Goal: Task Accomplishment & Management: Use online tool/utility

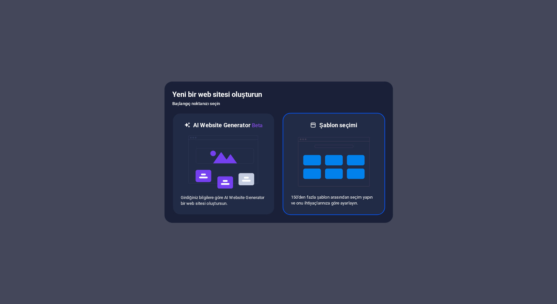
click at [295, 177] on div at bounding box center [333, 161] width 85 height 65
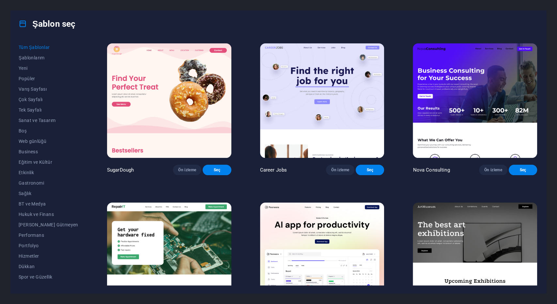
click at [39, 46] on span "Tüm Şablonlar" at bounding box center [49, 47] width 60 height 5
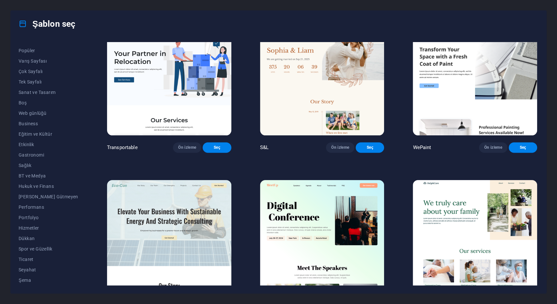
scroll to position [688, 0]
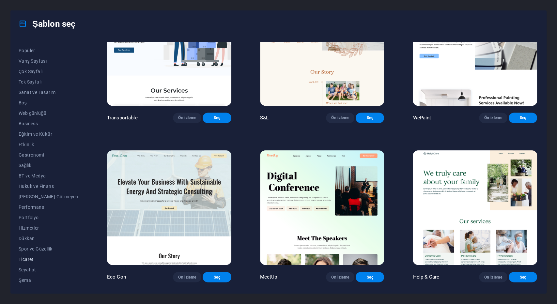
click at [34, 258] on span "Ticaret" at bounding box center [49, 259] width 60 height 5
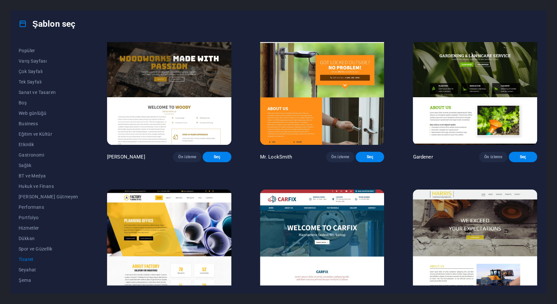
scroll to position [219, 0]
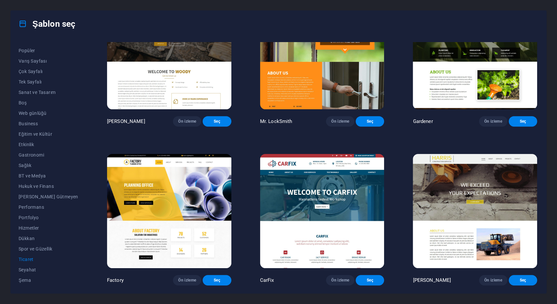
click at [429, 185] on img at bounding box center [474, 211] width 124 height 114
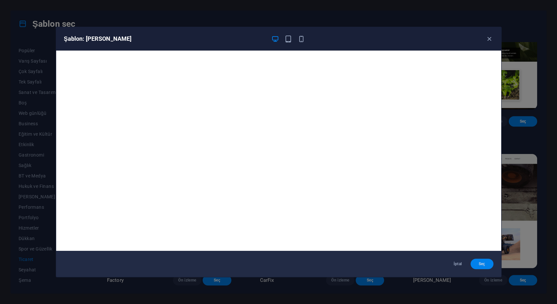
click at [474, 262] on button "Seç" at bounding box center [481, 264] width 23 height 10
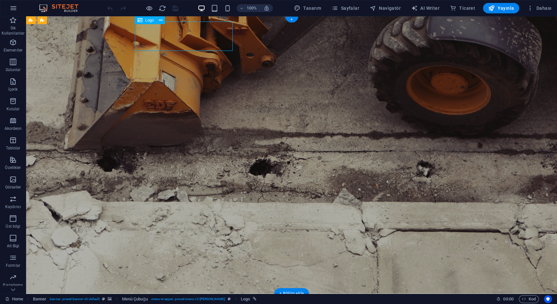
select select "px"
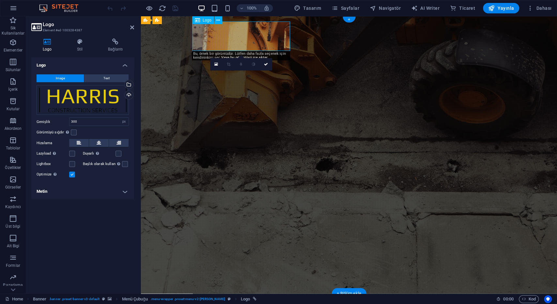
click at [80, 96] on div "Dosyaları buraya sürükleyin, dosyaları seçmek için tıklayın veya Dosyalardan ya…" at bounding box center [83, 100] width 92 height 30
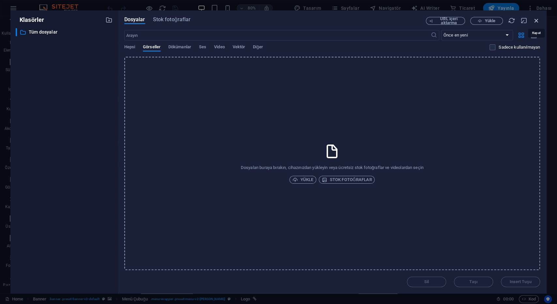
click at [536, 19] on icon "button" at bounding box center [535, 20] width 7 height 7
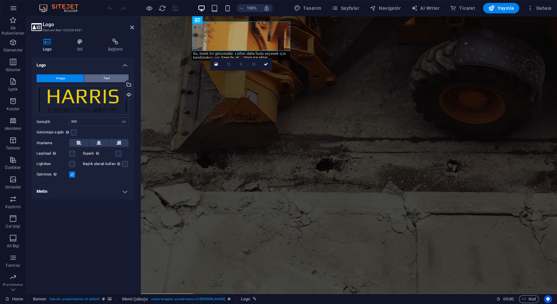
click at [93, 81] on button "Text" at bounding box center [106, 78] width 44 height 8
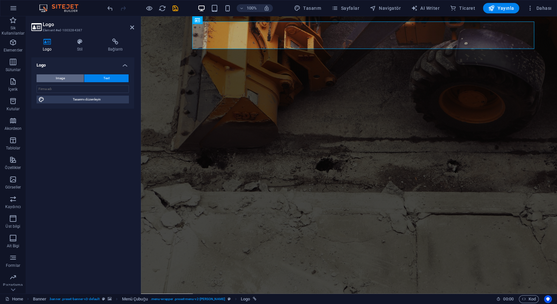
click at [66, 81] on button "Image" at bounding box center [60, 78] width 47 height 8
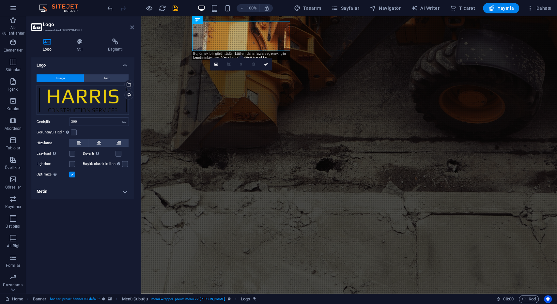
click at [133, 28] on icon at bounding box center [132, 27] width 4 height 5
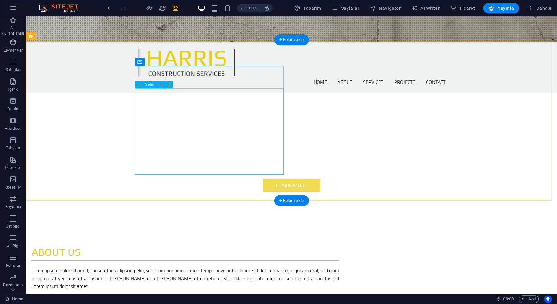
scroll to position [253, 0]
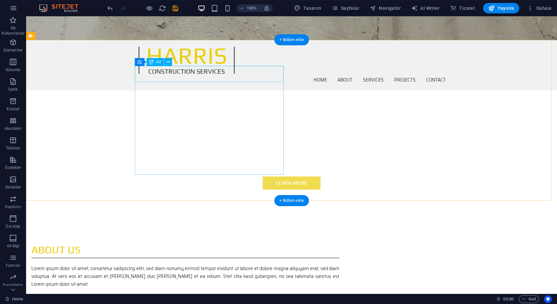
click at [164, 242] on div "ABOUT US" at bounding box center [185, 250] width 308 height 16
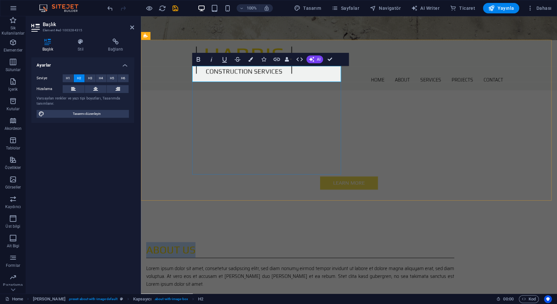
click at [238, 242] on h2 "ABOUT US" at bounding box center [300, 250] width 308 height 16
click at [248, 264] on div "Lorem ipsum dolor sit amet, consetetur sadipscing elitr, sed diam nonumy eirmod…" at bounding box center [300, 291] width 308 height 55
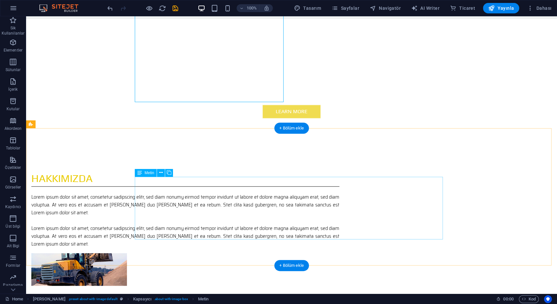
scroll to position [326, 0]
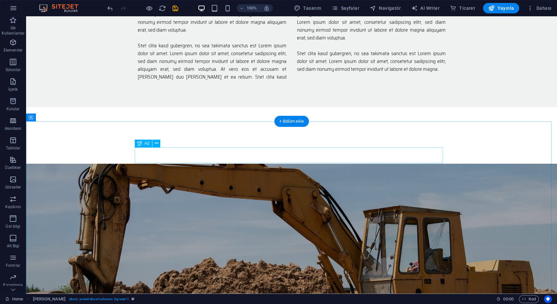
scroll to position [688, 0]
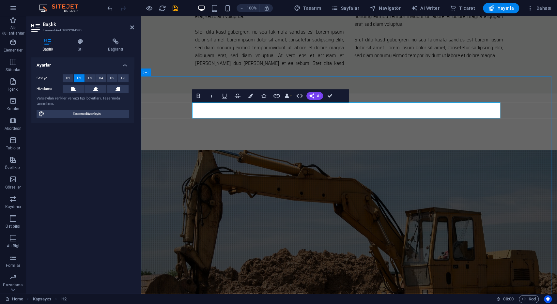
copy h2 "Previous Work"
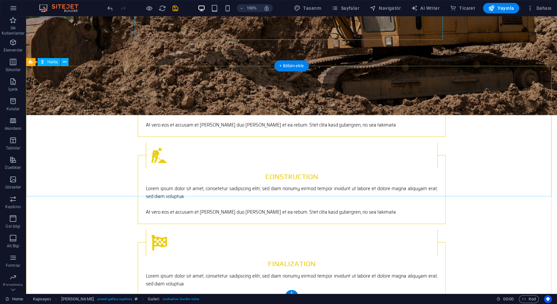
scroll to position [981, 0]
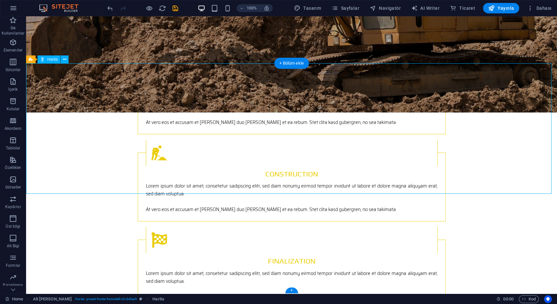
select select "px"
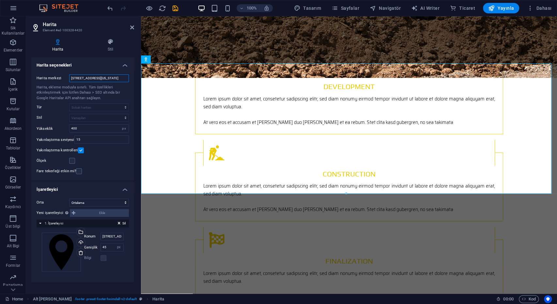
click at [112, 78] on input "[STREET_ADDRESS][US_STATE]" at bounding box center [99, 78] width 60 height 8
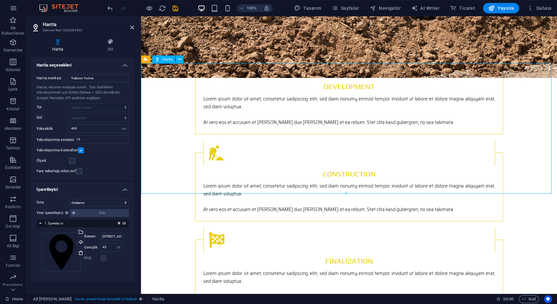
drag, startPoint x: 274, startPoint y: 143, endPoint x: 289, endPoint y: 147, distance: 15.3
click at [110, 80] on input "Trabzon Yomra" at bounding box center [99, 78] width 60 height 8
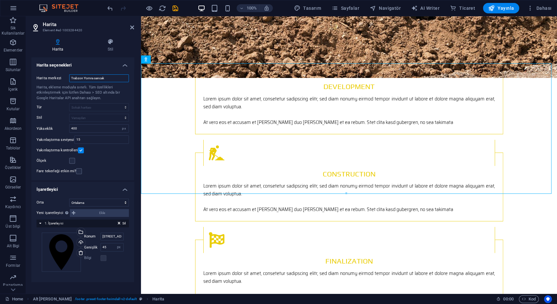
type input "Trabzon Yomra sancak"
click at [85, 131] on input "400" at bounding box center [98, 129] width 59 height 8
type input "4"
type input "1000"
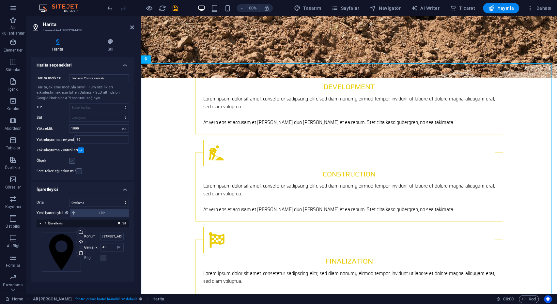
click at [71, 160] on label at bounding box center [72, 161] width 6 height 6
click at [0, 0] on input "Ölçek" at bounding box center [0, 0] width 0 height 0
click at [73, 161] on label at bounding box center [72, 161] width 6 height 6
click at [0, 0] on input "Ölçek" at bounding box center [0, 0] width 0 height 0
click at [79, 151] on label at bounding box center [81, 150] width 6 height 6
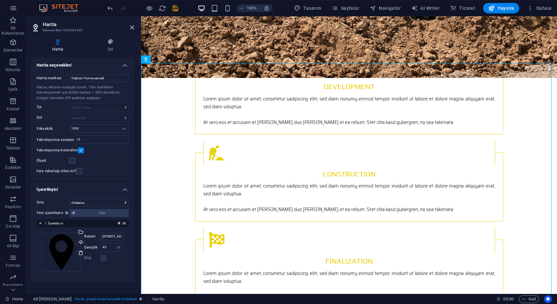
click at [0, 0] on input "Yakınlaştırma kontrolleri" at bounding box center [0, 0] width 0 height 0
click at [79, 150] on label at bounding box center [81, 150] width 6 height 6
click at [0, 0] on input "Yakınlaştırma kontrolleri" at bounding box center [0, 0] width 0 height 0
click at [84, 203] on select "Ortalama İşaretleyicileri ortala İşaretleyicileri ortala ve yakınlaştır" at bounding box center [99, 203] width 60 height 8
click at [69, 199] on select "Ortalama İşaretleyicileri ortala İşaretleyicileri ortala ve yakınlaştır" at bounding box center [99, 203] width 60 height 8
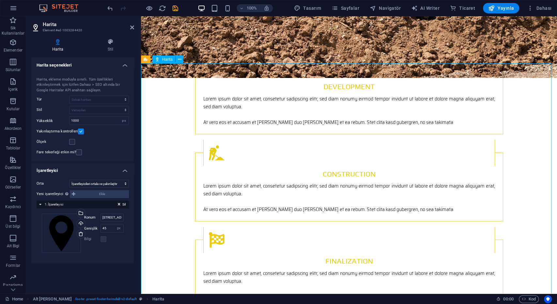
drag, startPoint x: 347, startPoint y: 217, endPoint x: 339, endPoint y: 227, distance: 12.1
click at [83, 185] on select "Ortalama İşaretleyicileri ortala İşaretleyicileri ortala ve yakınlaştır" at bounding box center [99, 184] width 60 height 8
click at [69, 187] on select "Ortalama İşaretleyicileri ortala İşaretleyicileri ortala ve yakınlaştır" at bounding box center [99, 184] width 60 height 8
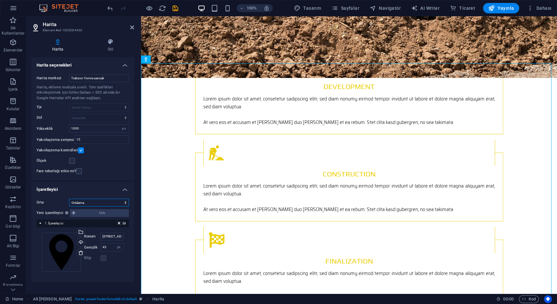
click at [86, 202] on select "Ortalama İşaretleyicileri ortala İşaretleyicileri ortala ve yakınlaştır" at bounding box center [99, 203] width 60 height 8
click at [69, 199] on select "Ortalama İşaretleyicileri ortala İşaretleyicileri ortala ve yakınlaştır" at bounding box center [99, 203] width 60 height 8
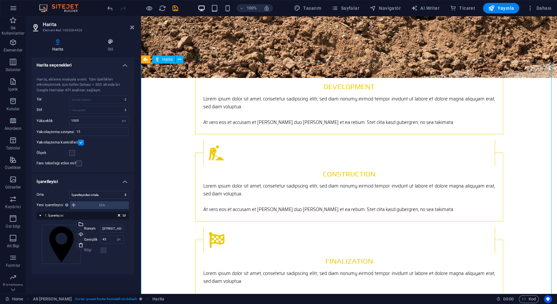
drag, startPoint x: 343, startPoint y: 219, endPoint x: 328, endPoint y: 206, distance: 19.4
drag, startPoint x: 326, startPoint y: 206, endPoint x: 288, endPoint y: 191, distance: 40.4
click at [41, 215] on div "Sil 1. İşaretleyici" at bounding box center [83, 216] width 92 height 8
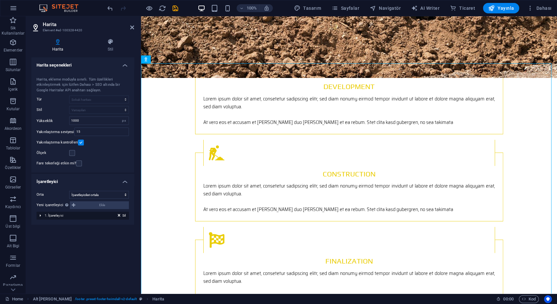
click at [41, 215] on div "Sil 1. İşaretleyici" at bounding box center [83, 216] width 92 height 8
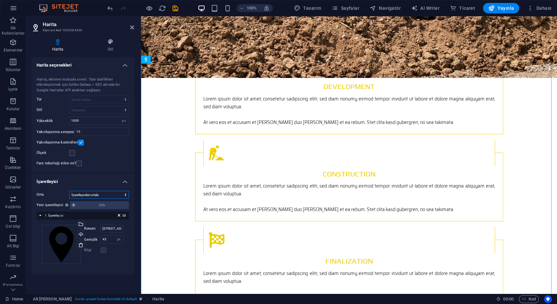
click at [95, 192] on select "Ortalama İşaretleyicileri ortala İşaretleyicileri ortala ve yakınlaştır" at bounding box center [99, 195] width 60 height 8
select select "0"
click at [69, 198] on select "Ortalama İşaretleyicileri ortala İşaretleyicileri ortala ve yakınlaştır" at bounding box center [99, 195] width 60 height 8
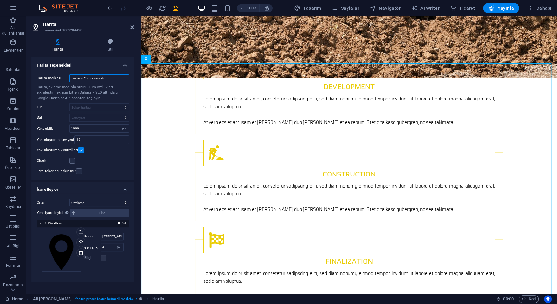
click at [113, 78] on input "Trabzon Yomra sancak" at bounding box center [99, 78] width 60 height 8
type input "Trabzon Yomra iskenderzade"
drag, startPoint x: 235, startPoint y: 94, endPoint x: 147, endPoint y: 74, distance: 90.2
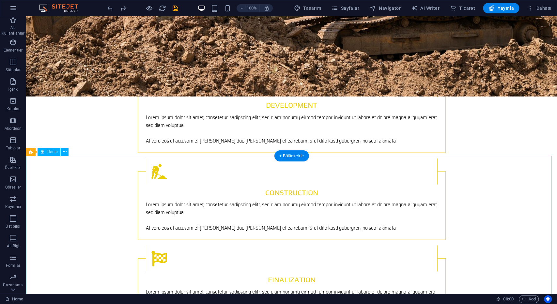
scroll to position [995, 0]
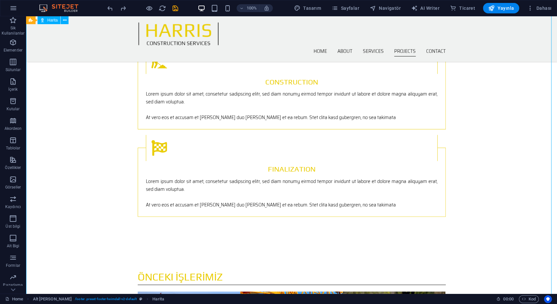
scroll to position [1032, 0]
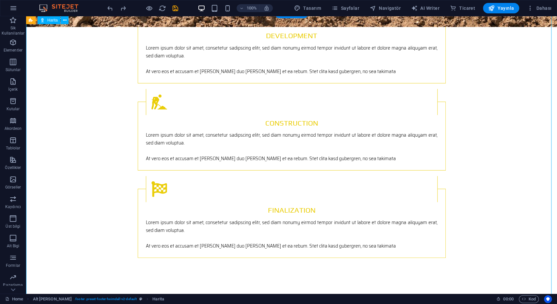
select select "px"
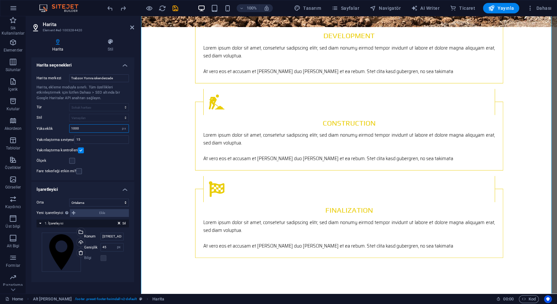
drag, startPoint x: 88, startPoint y: 130, endPoint x: 44, endPoint y: 131, distance: 43.4
click at [44, 131] on div "Yükseklik 1000 px" at bounding box center [83, 128] width 92 height 8
type input "400"
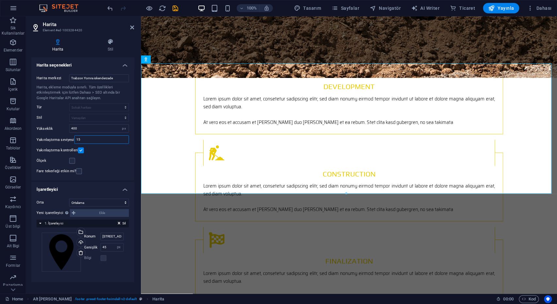
drag, startPoint x: 87, startPoint y: 140, endPoint x: 70, endPoint y: 144, distance: 17.4
click at [70, 144] on div "Harita merkezi [GEOGRAPHIC_DATA] [GEOGRAPHIC_DATA] iskenderzade Harita, ekleme …" at bounding box center [82, 125] width 103 height 112
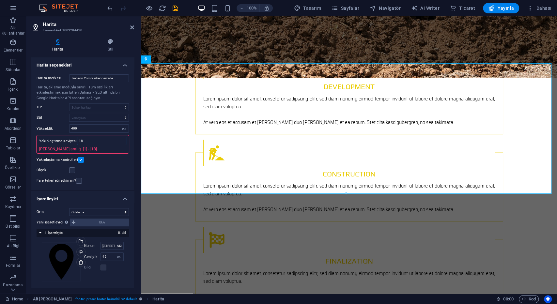
drag, startPoint x: 84, startPoint y: 143, endPoint x: 66, endPoint y: 142, distance: 18.3
click at [66, 142] on div "Yakınlaştırma seviyesi 18 [PERSON_NAME] aralığı [1] - [18]" at bounding box center [83, 144] width 92 height 18
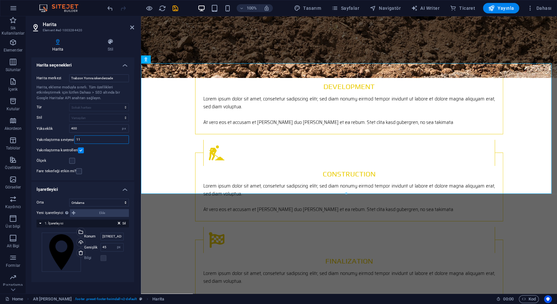
click at [93, 140] on input "11" at bounding box center [102, 140] width 54 height 8
type input "15"
drag, startPoint x: 235, startPoint y: 95, endPoint x: 176, endPoint y: 79, distance: 60.7
click at [103, 77] on input "Trabzon Yomra iskenderzade" at bounding box center [99, 78] width 60 height 8
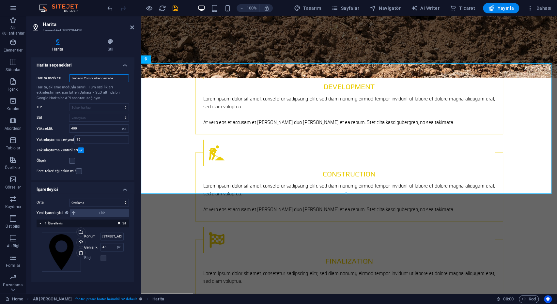
click at [103, 77] on input "Trabzon Yomra iskenderzade" at bounding box center [99, 78] width 60 height 8
type input "Trabzon Yomra"
click at [89, 138] on input "15" at bounding box center [102, 140] width 54 height 8
click at [89, 138] on input "1" at bounding box center [102, 140] width 54 height 8
drag, startPoint x: 110, startPoint y: 141, endPoint x: 65, endPoint y: 143, distance: 45.7
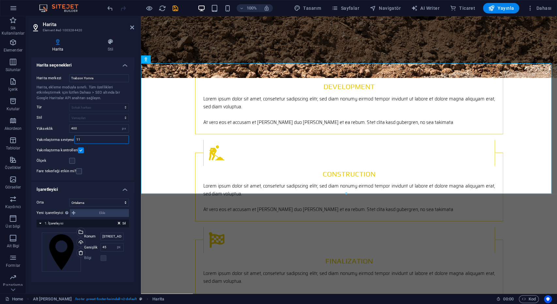
click at [65, 143] on div "Harita merkezi [GEOGRAPHIC_DATA] [GEOGRAPHIC_DATA] Harita, ekleme moduyla sınır…" at bounding box center [82, 125] width 103 height 112
type input "15"
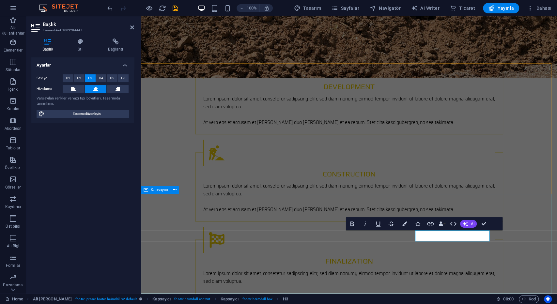
drag, startPoint x: 333, startPoint y: 196, endPoint x: 446, endPoint y: 195, distance: 112.8
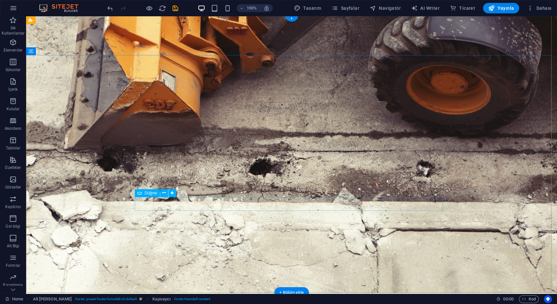
scroll to position [0, 0]
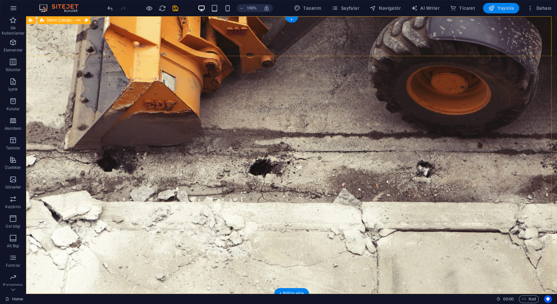
click at [511, 10] on span "Yayınla" at bounding box center [501, 8] width 26 height 7
